Goal: Transaction & Acquisition: Download file/media

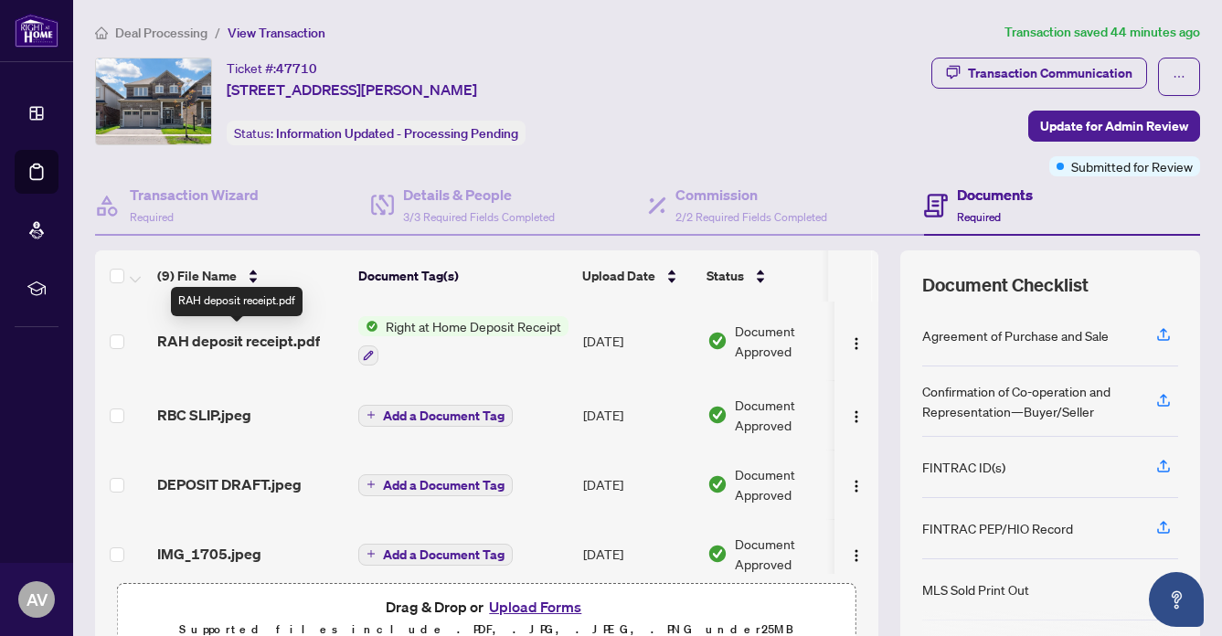
click at [261, 334] on span "RAH deposit receipt.pdf" at bounding box center [238, 341] width 163 height 22
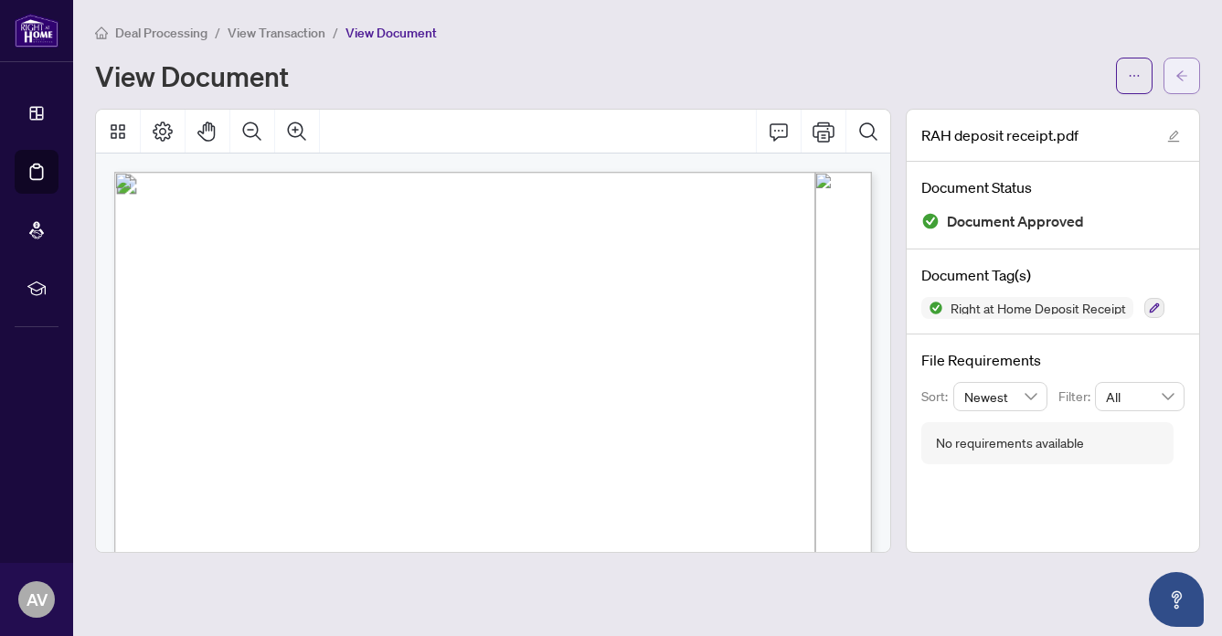
click at [1181, 68] on span "button" at bounding box center [1182, 75] width 13 height 29
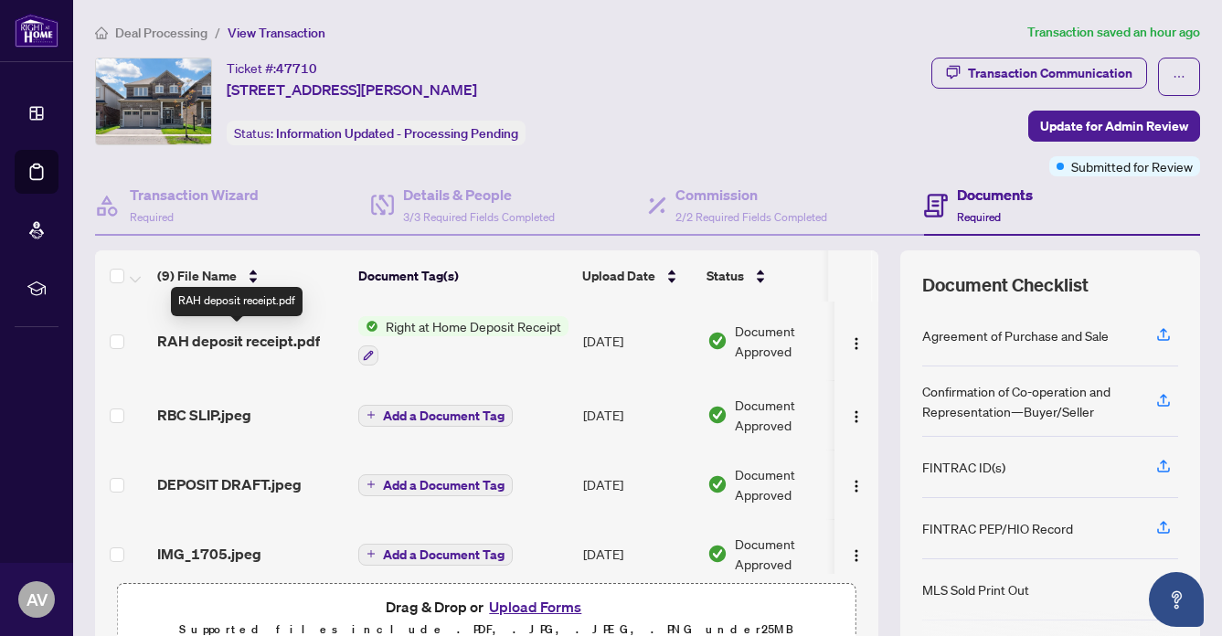
click at [199, 338] on span "RAH deposit receipt.pdf" at bounding box center [238, 341] width 163 height 22
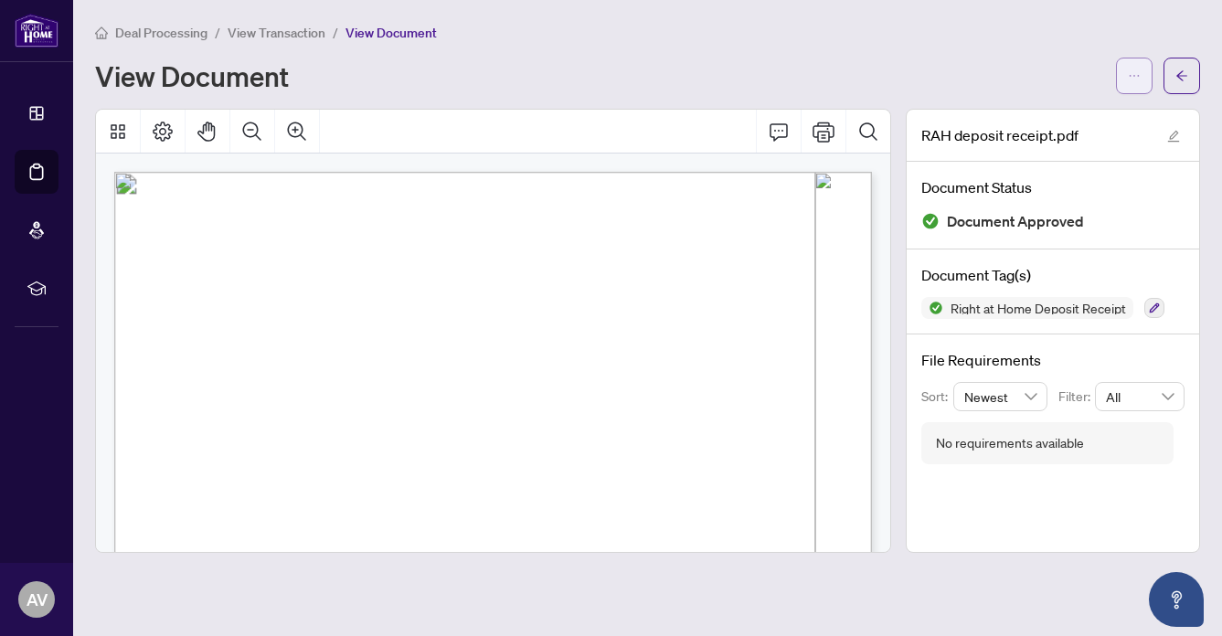
click at [1138, 64] on span "button" at bounding box center [1134, 75] width 13 height 29
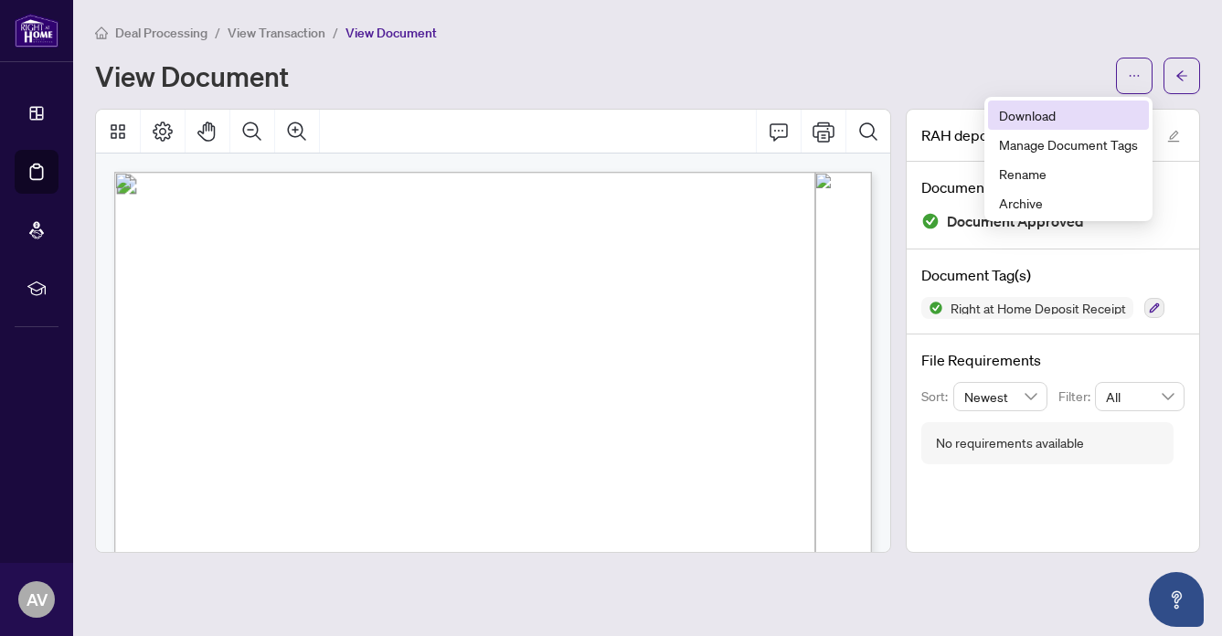
click at [1006, 109] on span "Download" at bounding box center [1068, 115] width 139 height 20
